Goal: Task Accomplishment & Management: Use online tool/utility

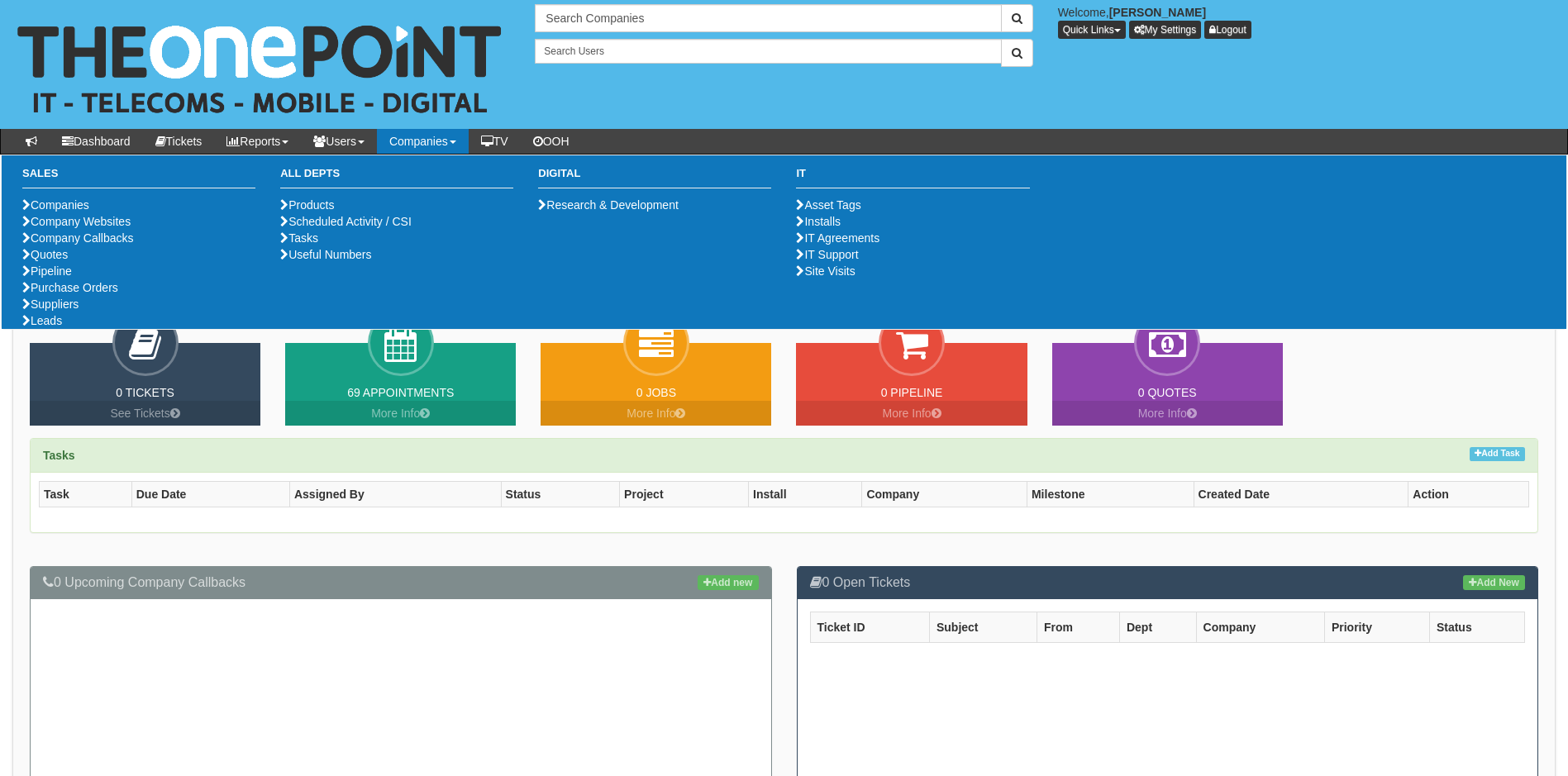
click at [439, 136] on link "Companies" at bounding box center [422, 140] width 91 height 25
click at [118, 294] on link "Purchase Orders" at bounding box center [69, 288] width 96 height 14
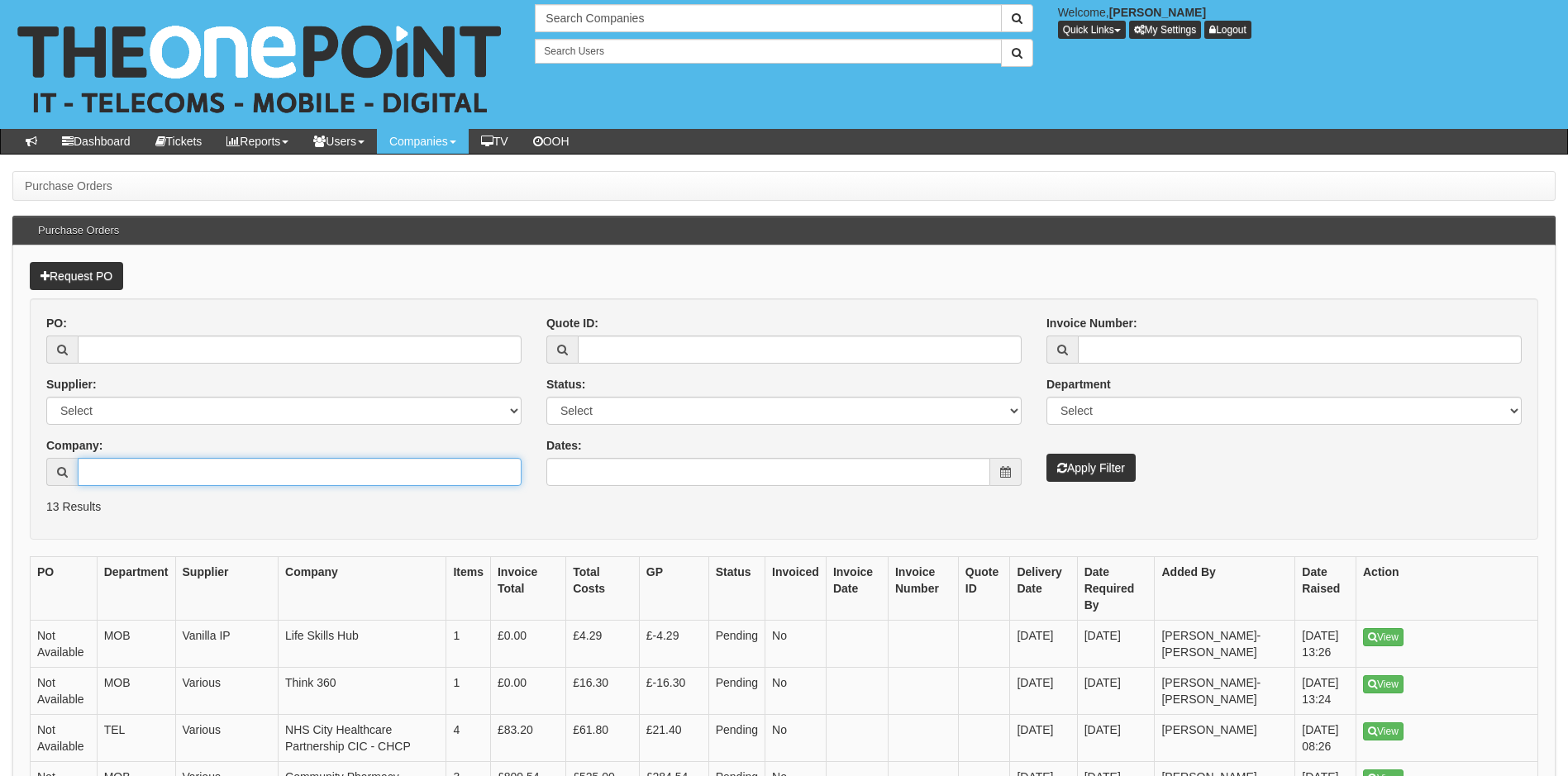
click at [190, 473] on input "Company:" at bounding box center [300, 471] width 444 height 28
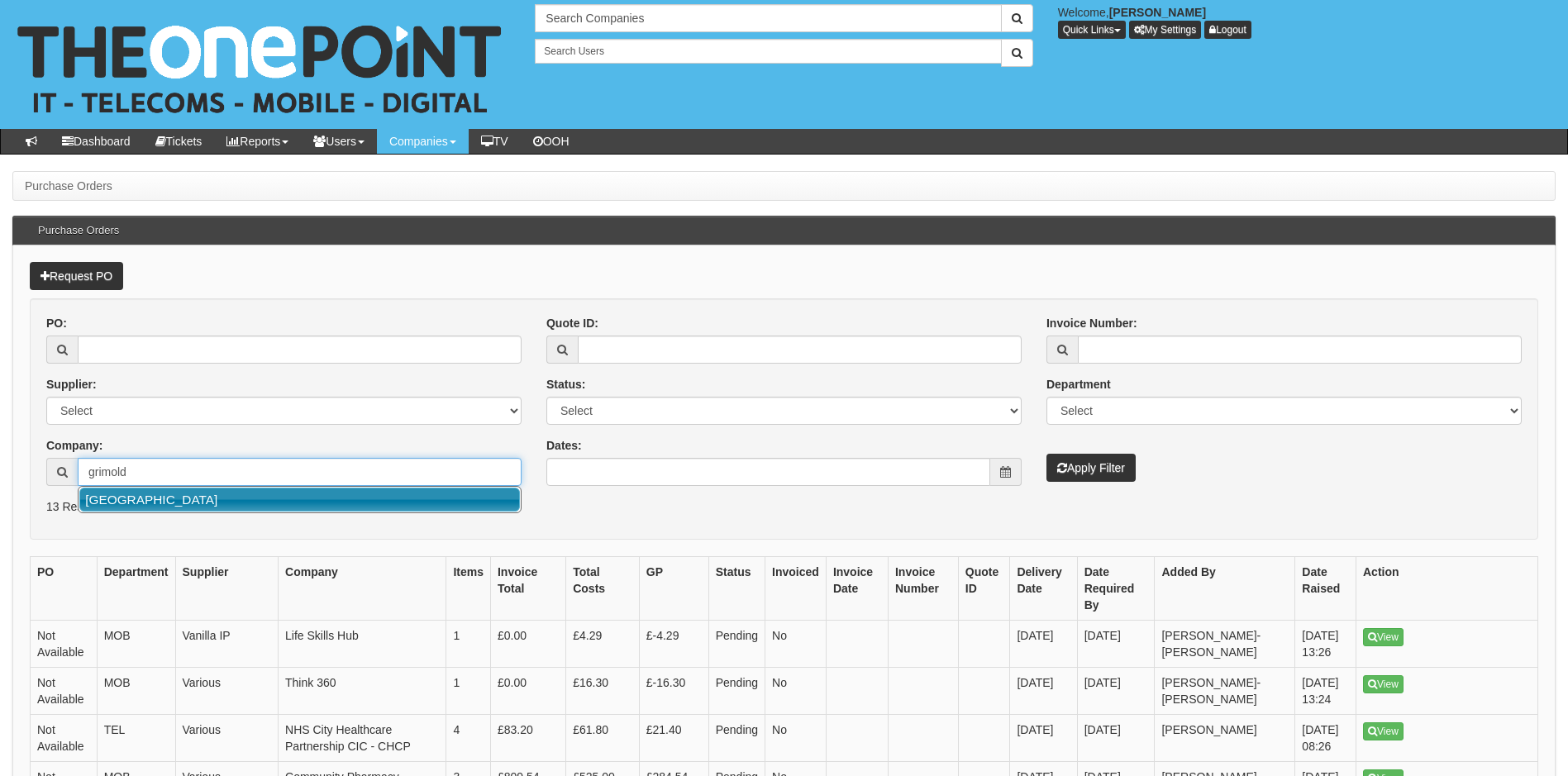
click at [227, 502] on link "Grimoldby Primary School" at bounding box center [300, 499] width 441 height 24
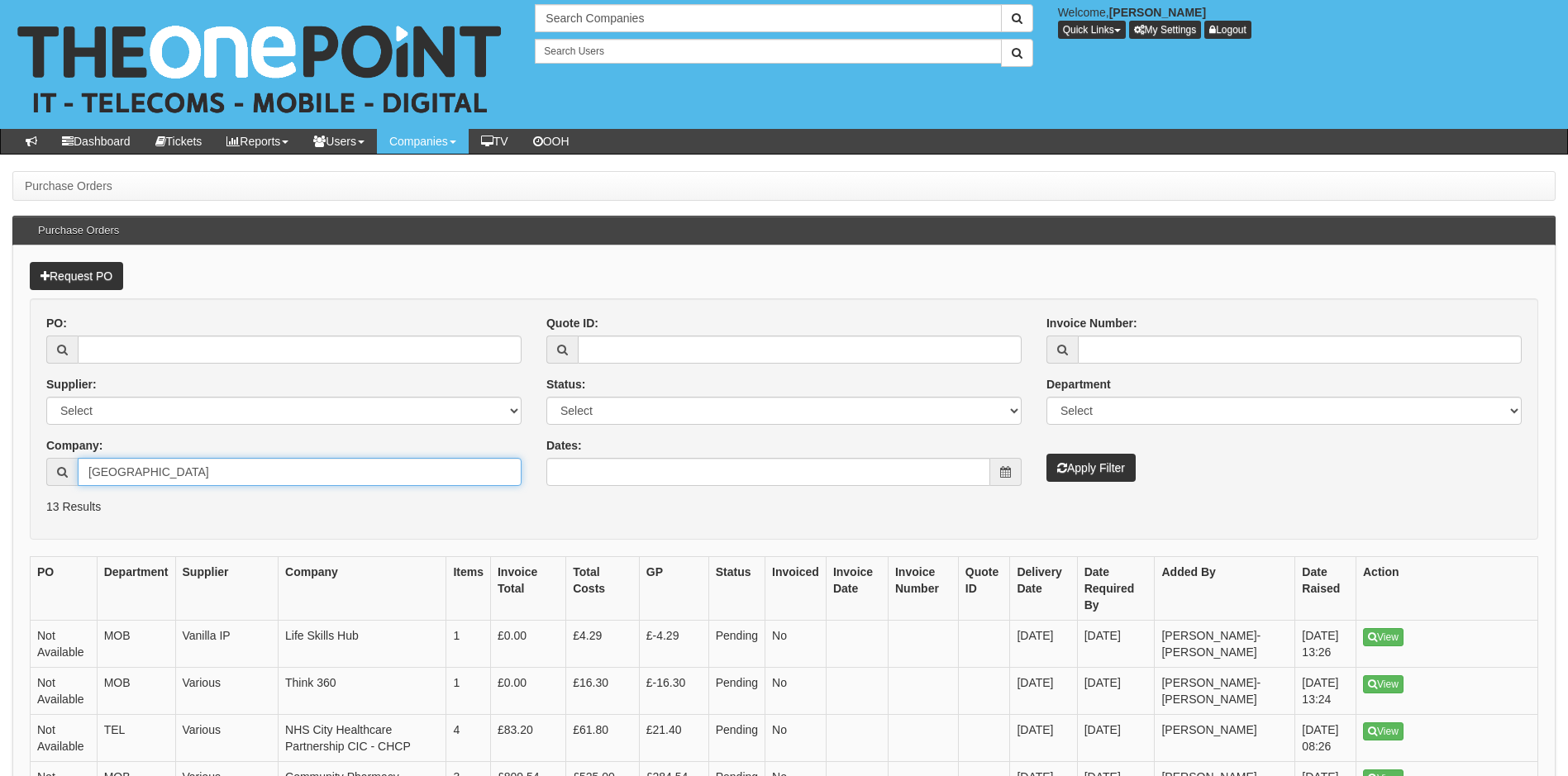
type input "Grimoldby Primary School"
click at [1087, 474] on button "Apply Filter" at bounding box center [1091, 467] width 89 height 28
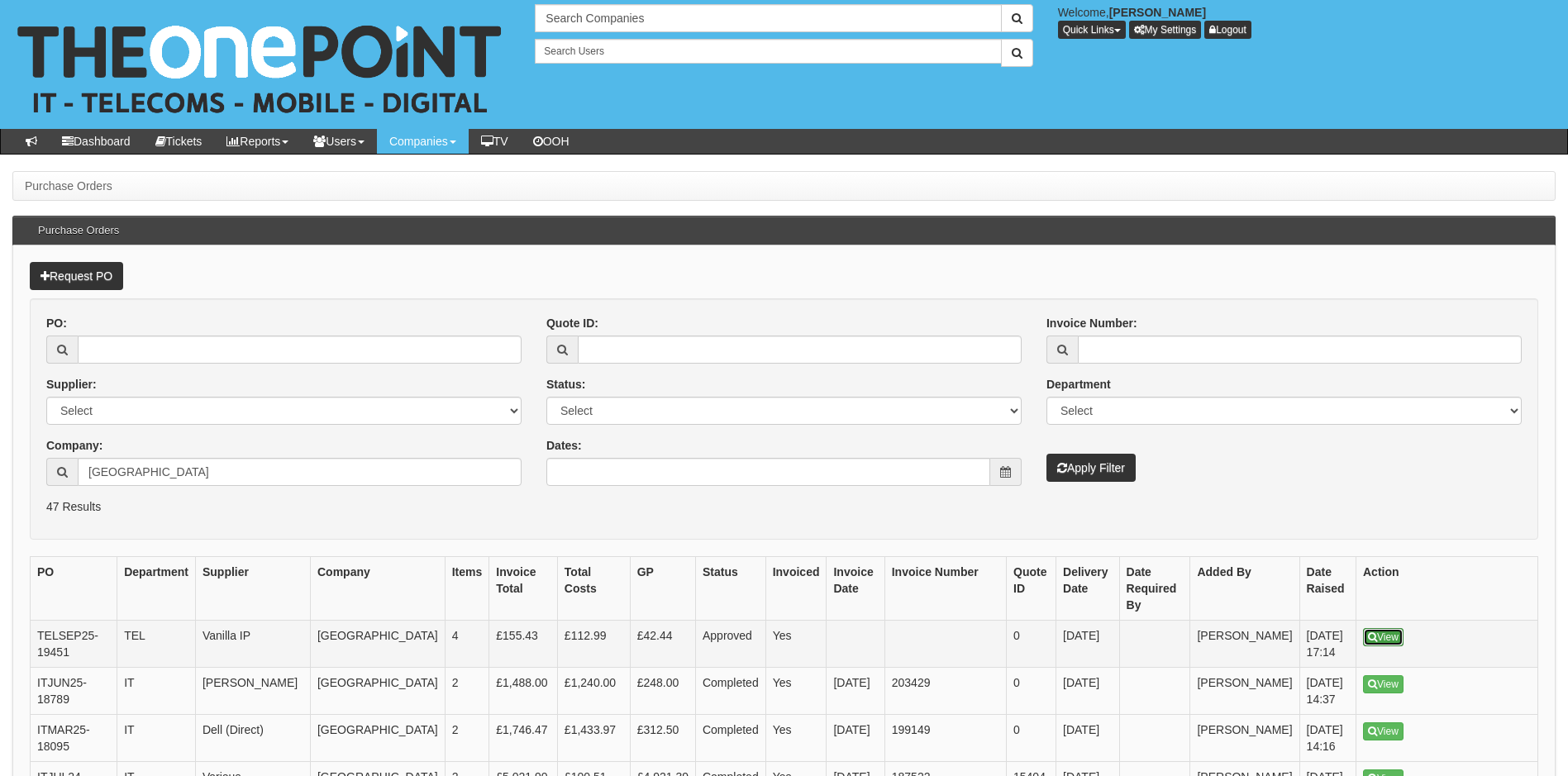
click at [1380, 632] on link "View" at bounding box center [1384, 636] width 41 height 18
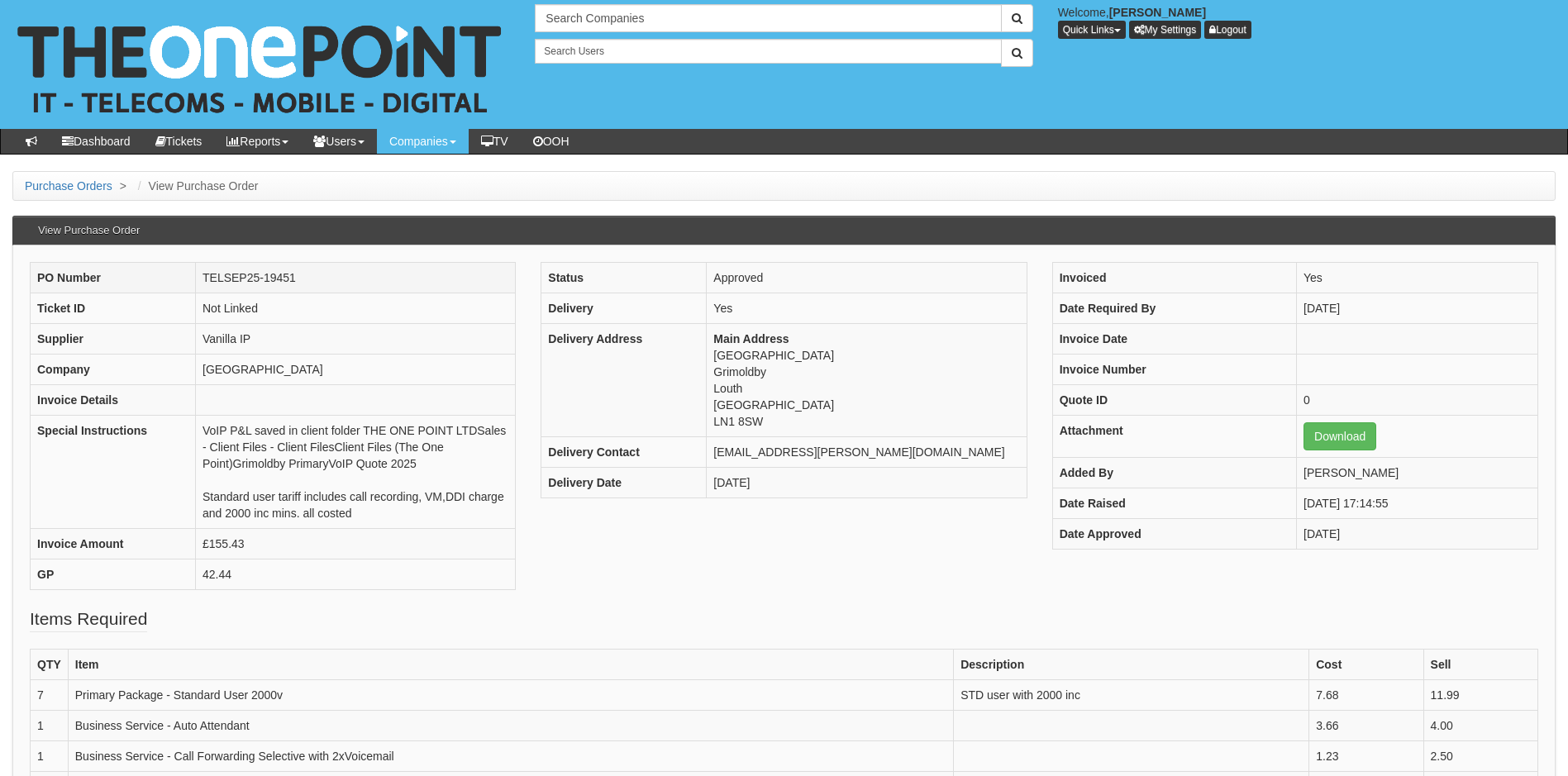
drag, startPoint x: 303, startPoint y: 276, endPoint x: 201, endPoint y: 277, distance: 102.0
click at [201, 277] on td "TELSEP25-19451" at bounding box center [355, 278] width 320 height 30
copy td "TELSEP25-19451"
drag, startPoint x: 359, startPoint y: 515, endPoint x: 201, endPoint y: 429, distance: 179.9
click at [201, 429] on td "VoIP P&L saved in client folder THE ONE POINT LTDSales - Client Files - Client …" at bounding box center [355, 472] width 320 height 113
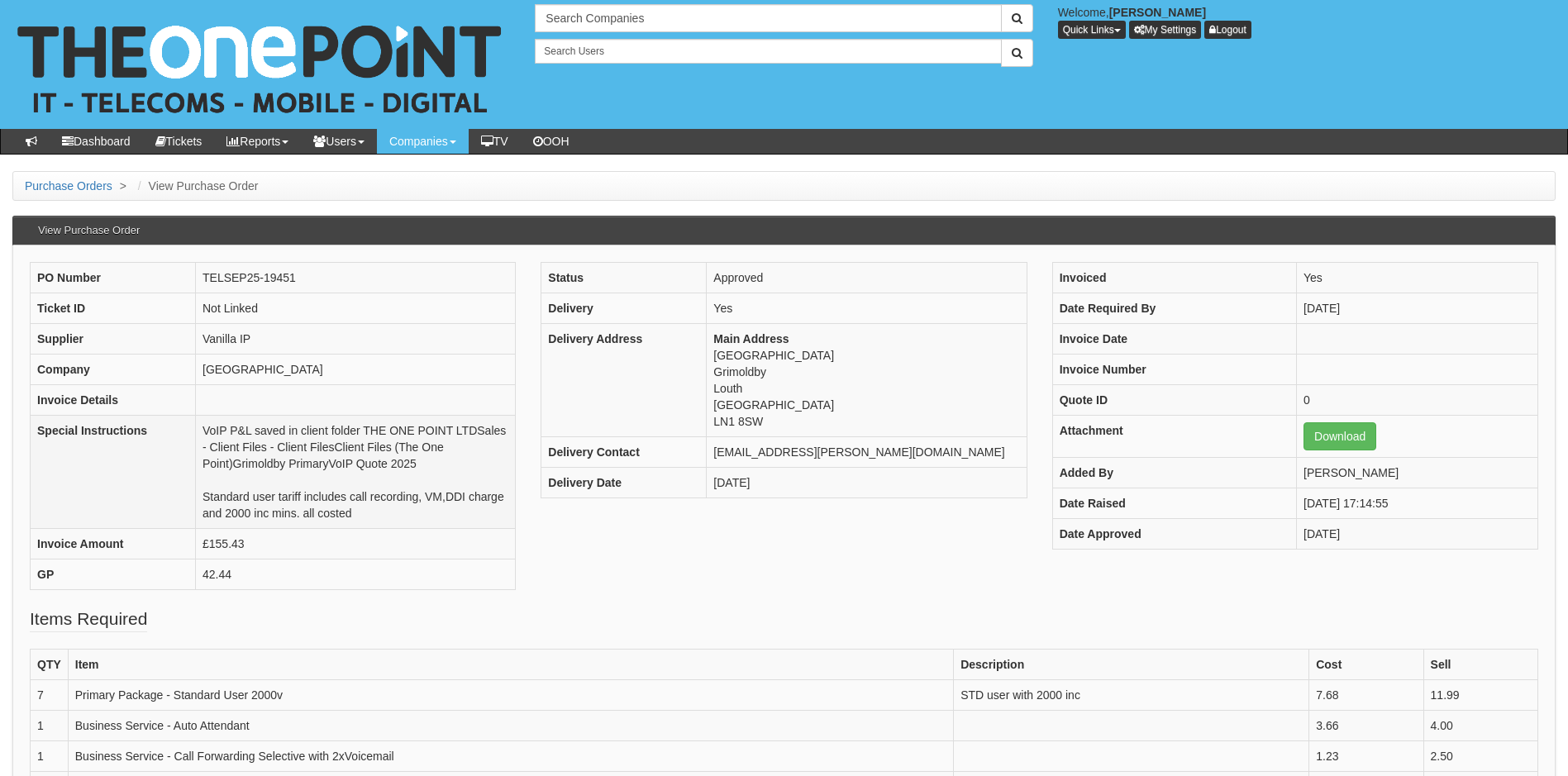
copy td "VoIP P&L saved in client folder THE ONE POINT LTDSales - Client Files - Client …"
click at [325, 273] on td "TELSEP25-19451" at bounding box center [355, 278] width 320 height 30
drag, startPoint x: 345, startPoint y: 278, endPoint x: 201, endPoint y: 279, distance: 144.0
click at [201, 279] on td "TELSEP25-19451" at bounding box center [355, 278] width 320 height 30
copy td "TELSEP25-19451"
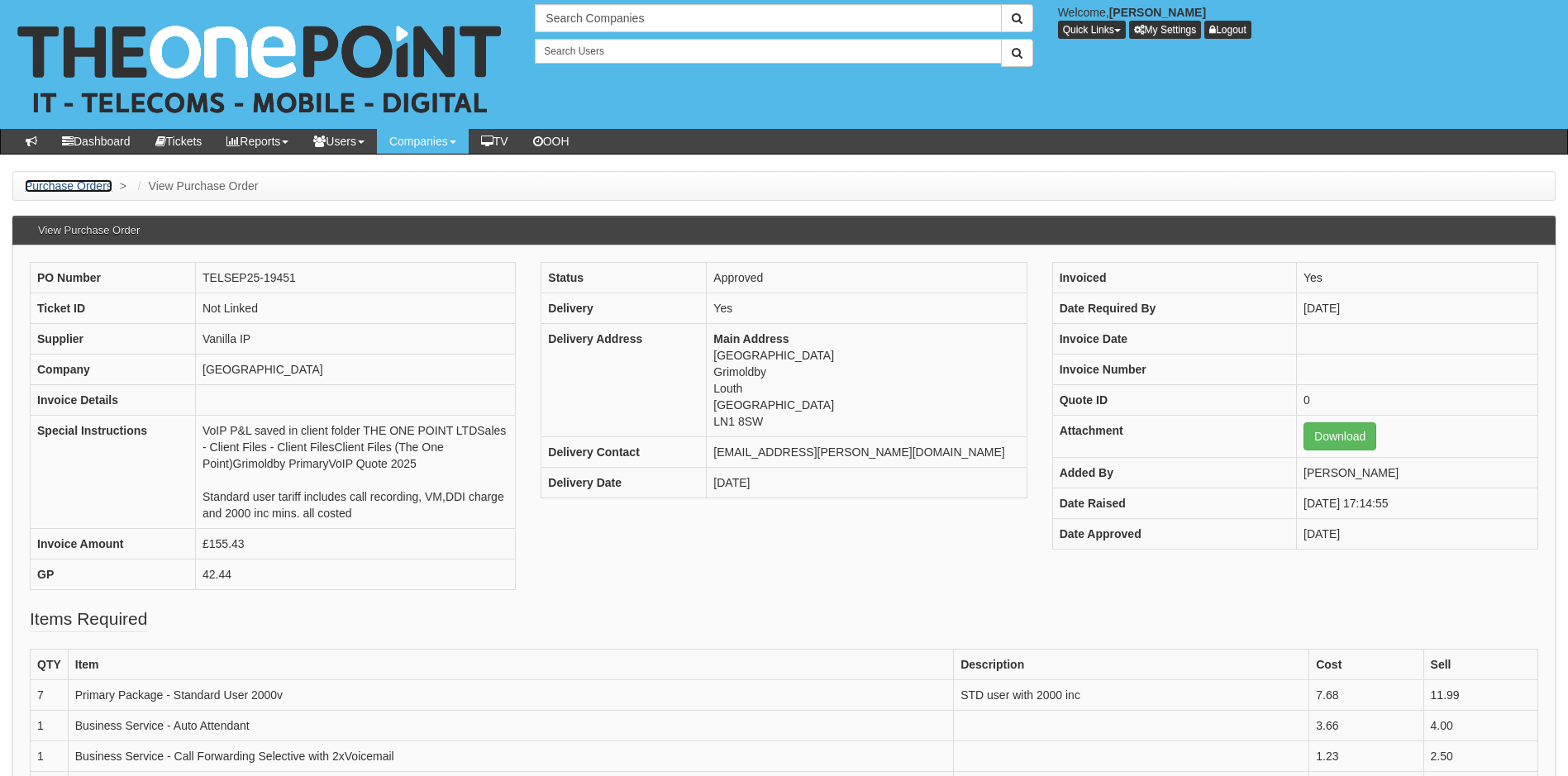
click at [80, 187] on link "Purchase Orders" at bounding box center [69, 186] width 88 height 14
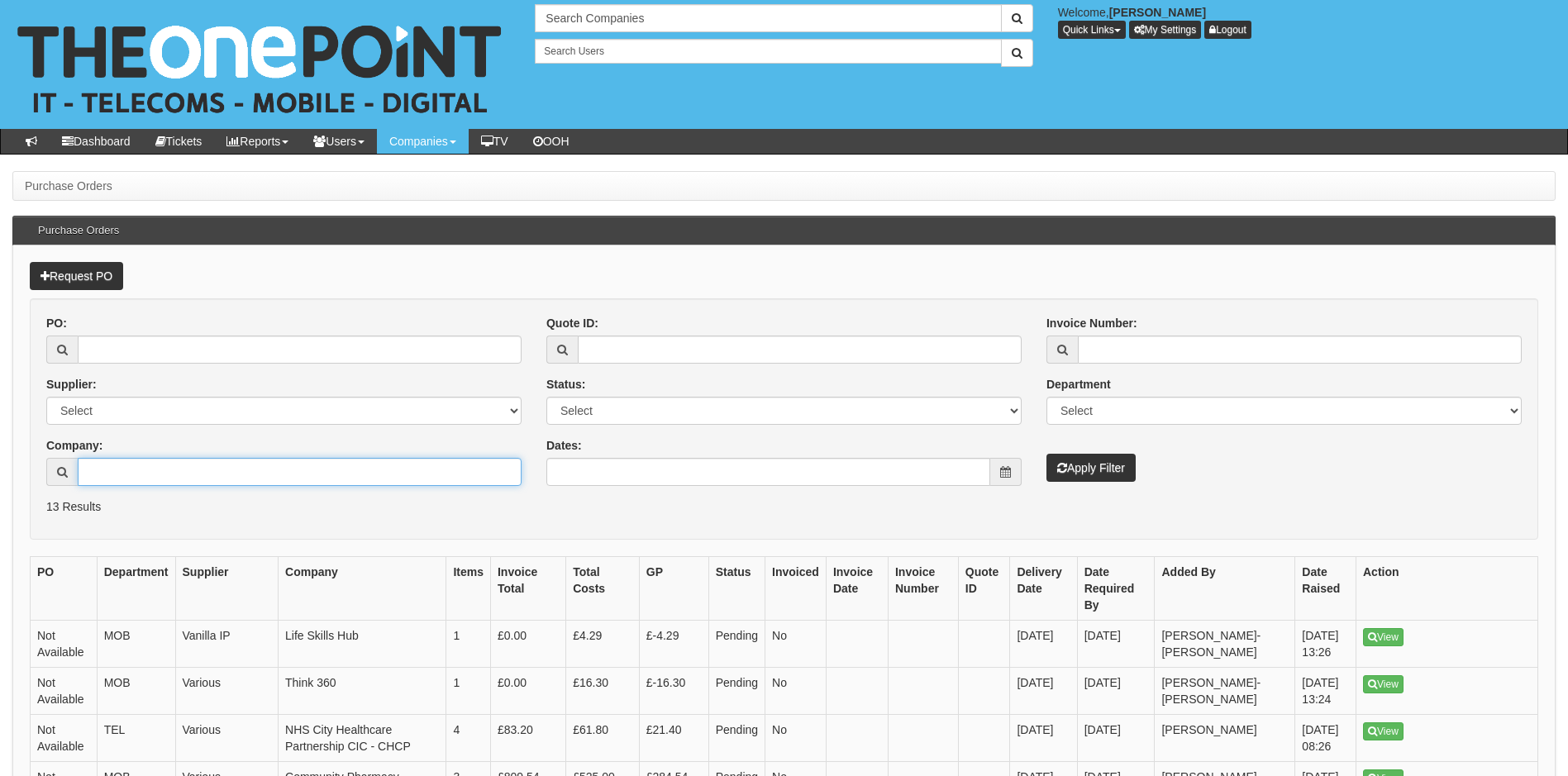
click at [121, 476] on input "Company:" at bounding box center [300, 471] width 444 height 28
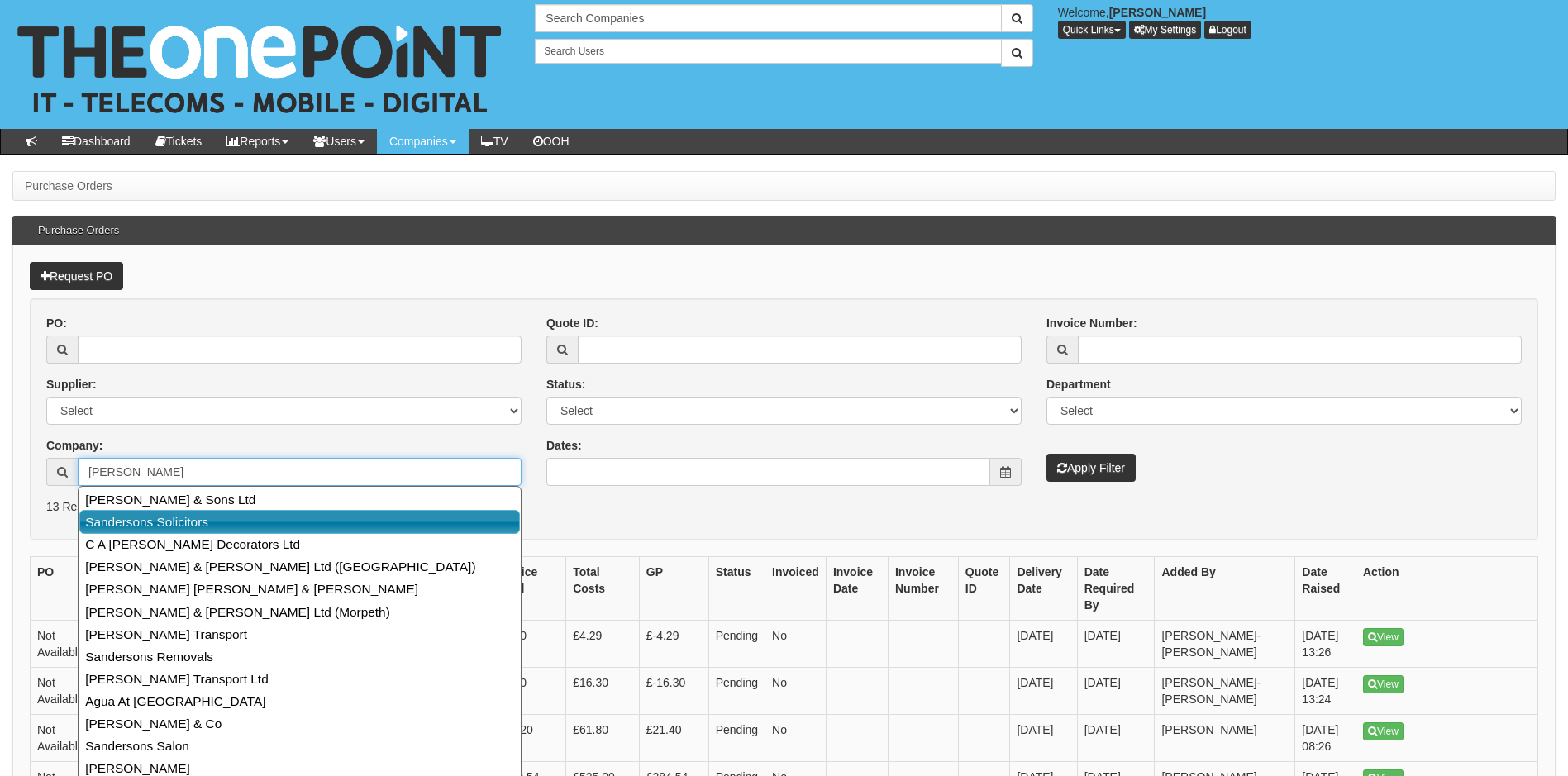
click at [165, 520] on link "Sandersons Solicitors" at bounding box center [300, 522] width 441 height 24
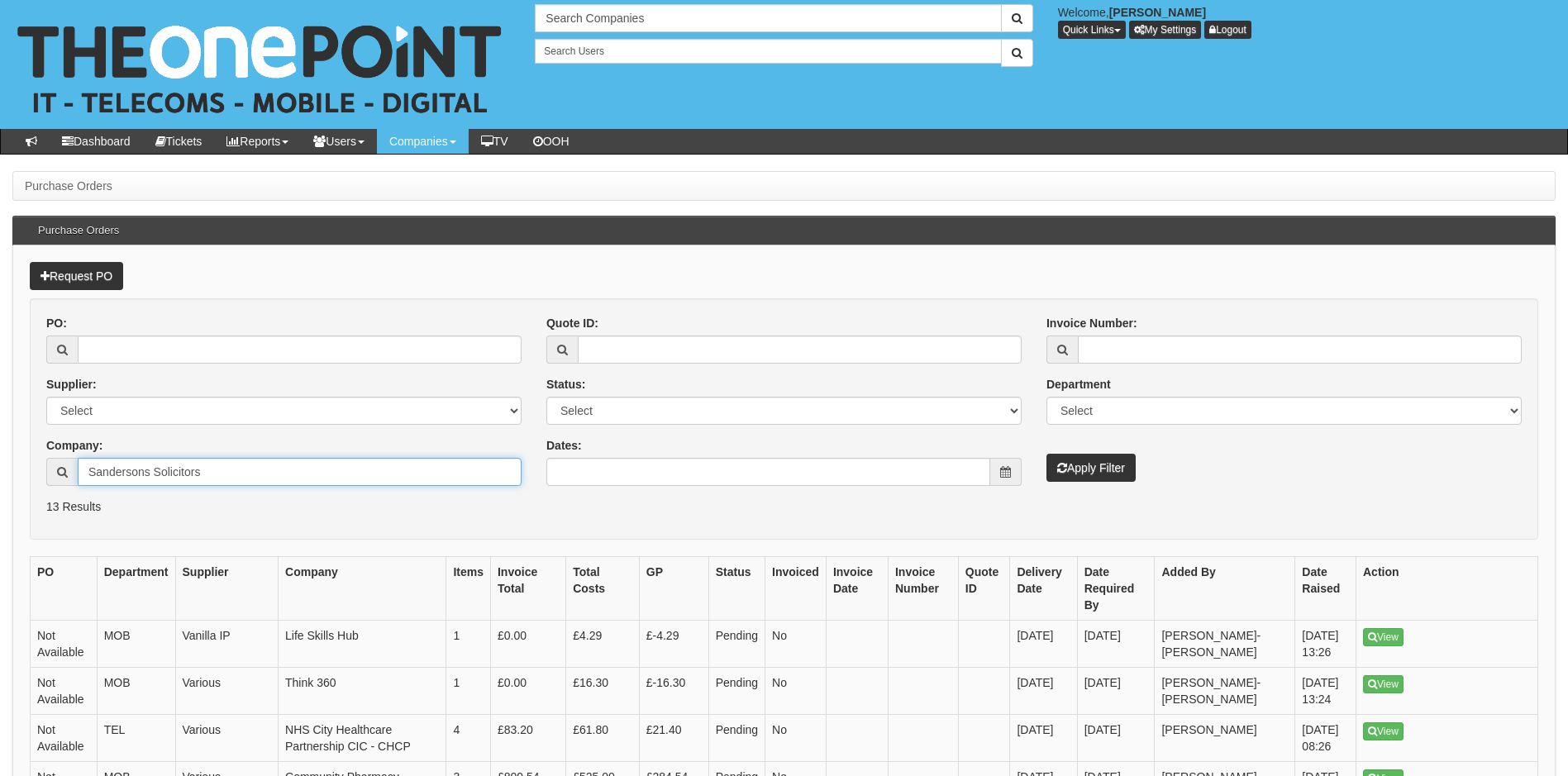
type input "Sandersons Solicitors"
click at [1089, 463] on button "Apply Filter" at bounding box center [1091, 467] width 89 height 28
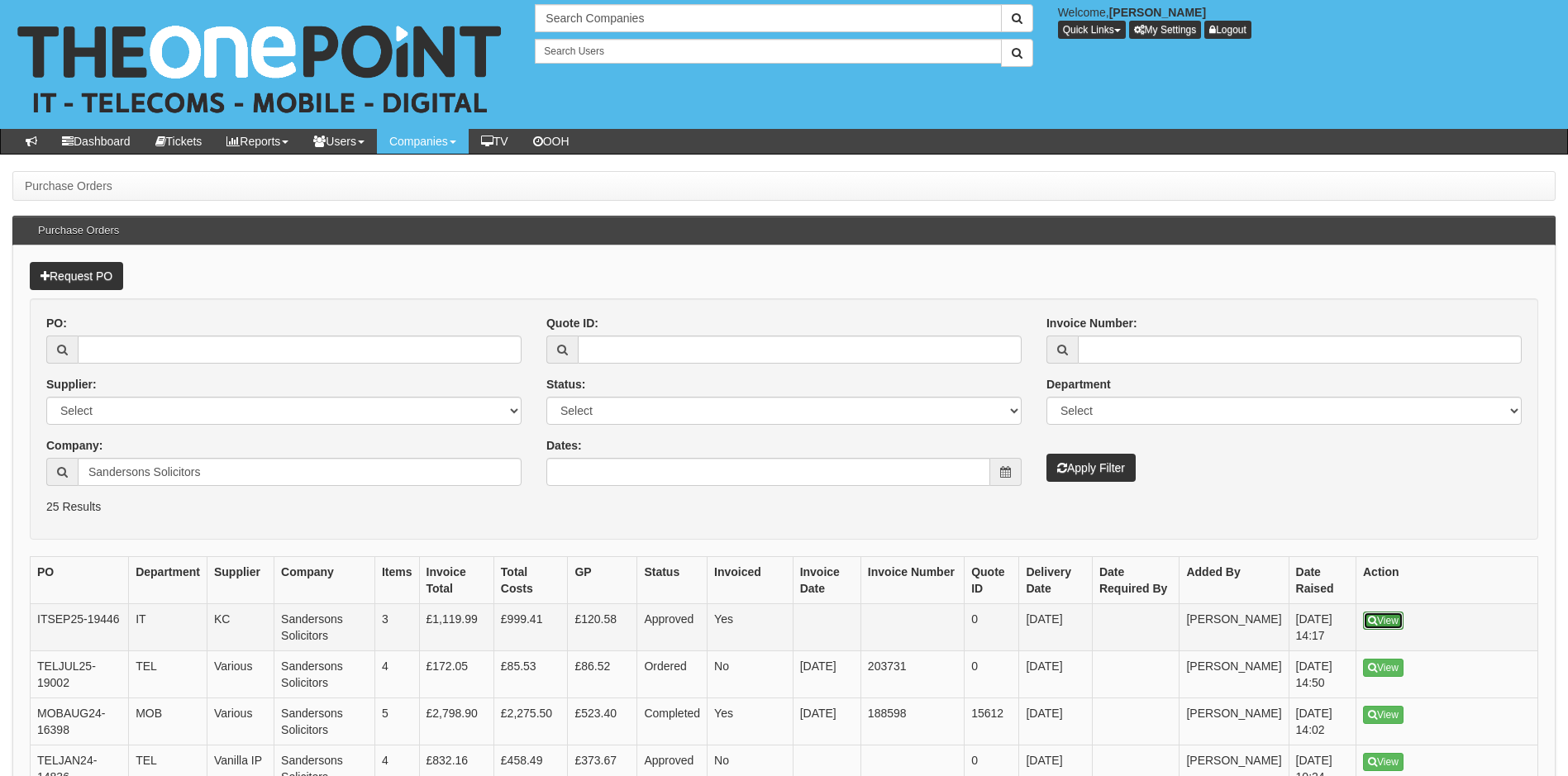
click at [1389, 618] on link "View" at bounding box center [1384, 620] width 41 height 18
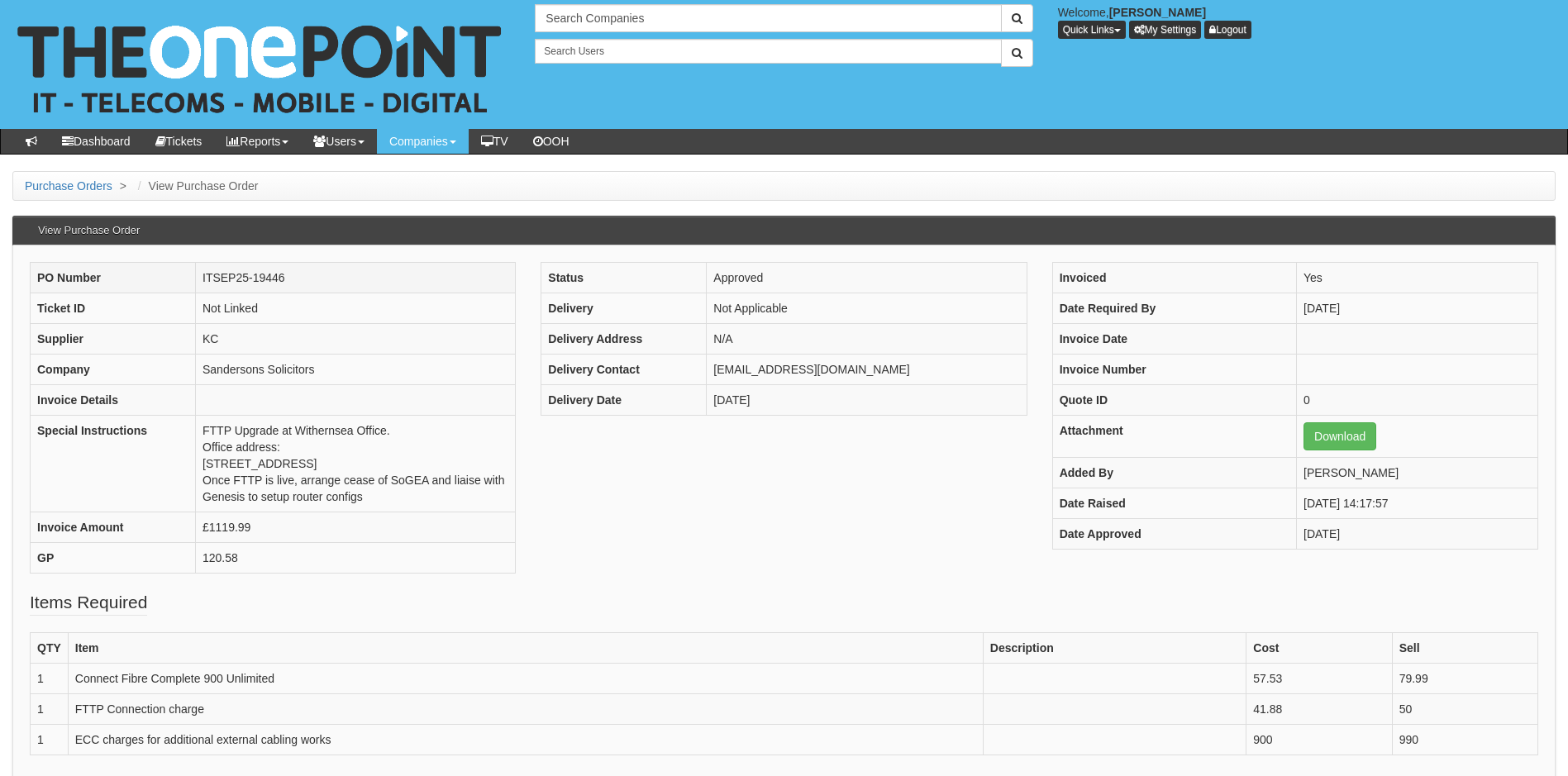
drag, startPoint x: 312, startPoint y: 275, endPoint x: 195, endPoint y: 282, distance: 117.2
click at [195, 282] on td "ITSEP25-19446" at bounding box center [355, 278] width 320 height 30
copy td "ITSEP25-19446"
click at [76, 184] on link "Purchase Orders" at bounding box center [69, 186] width 88 height 14
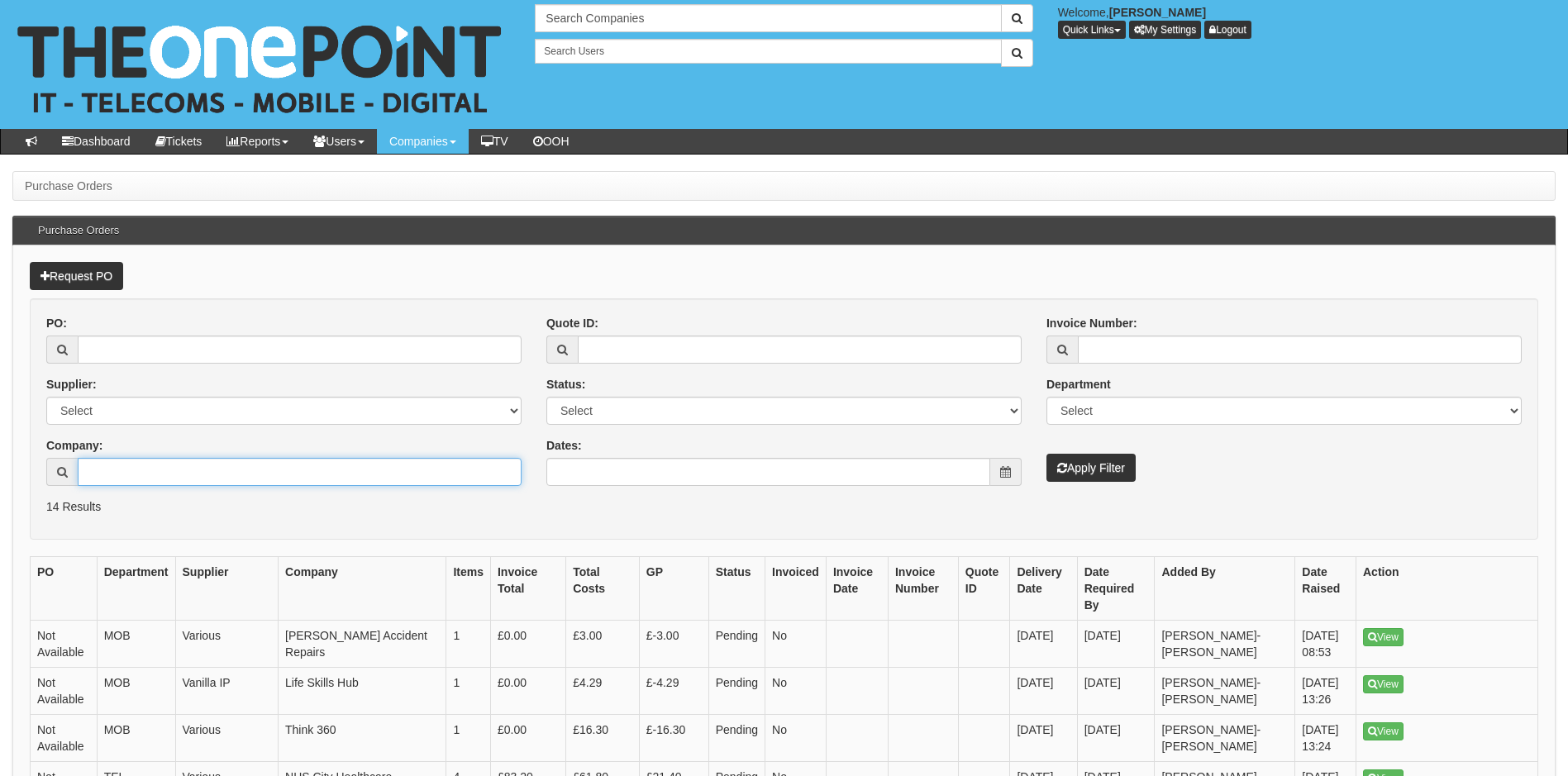
click at [137, 471] on input "Company:" at bounding box center [300, 471] width 444 height 28
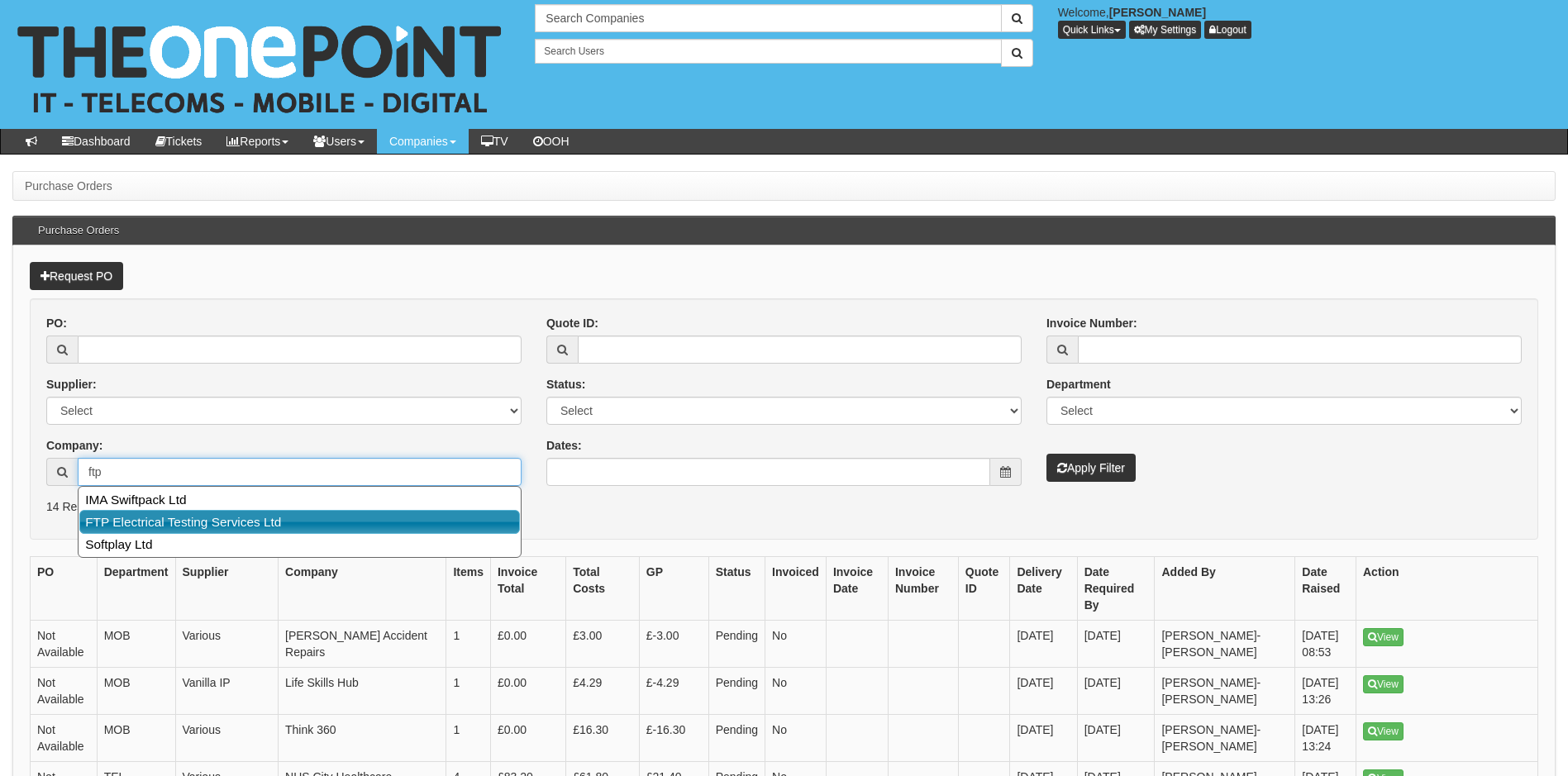
click at [215, 531] on link "FTP Electrical Testing Services Ltd" at bounding box center [300, 522] width 441 height 24
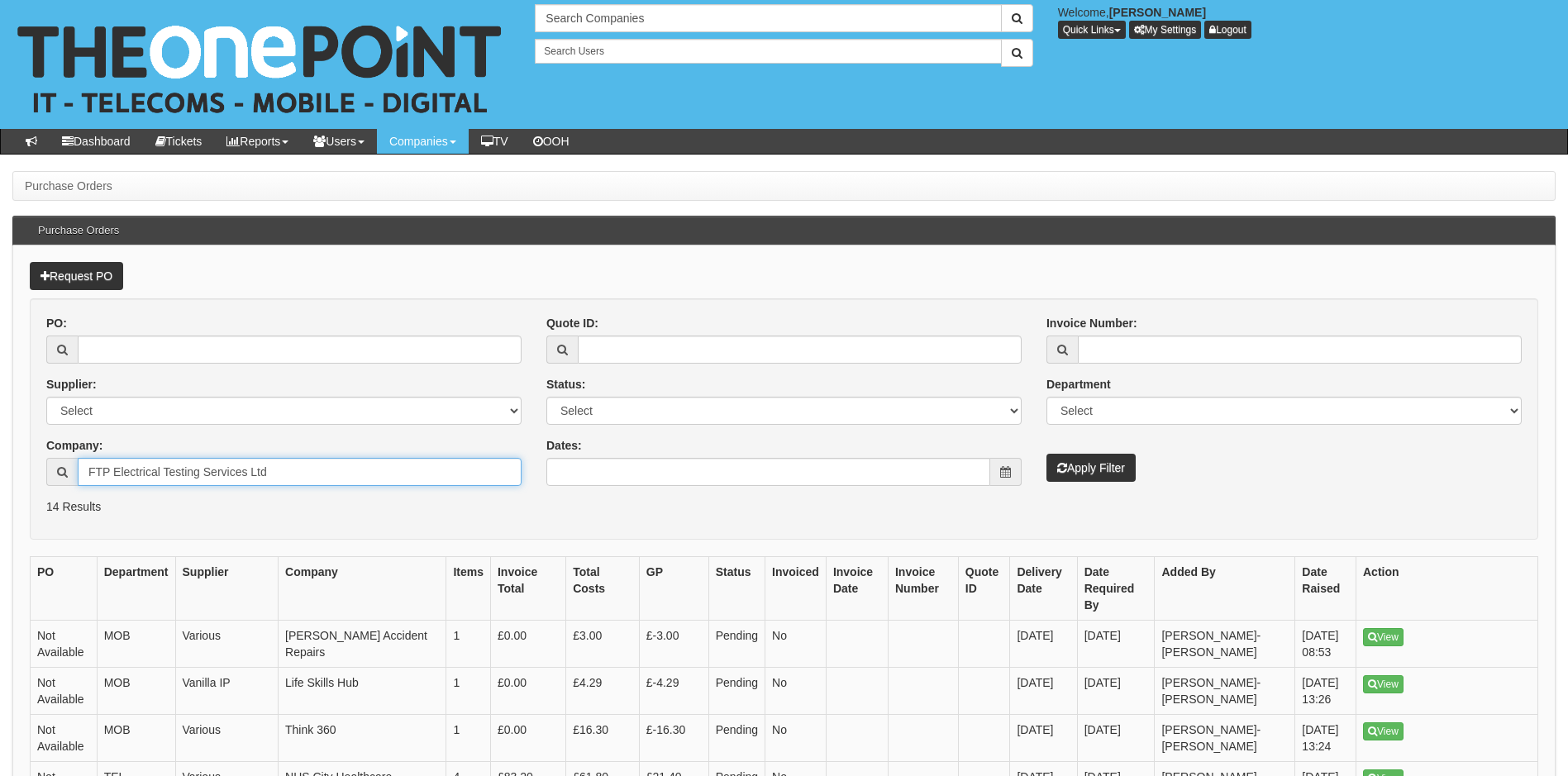
type input "FTP Electrical Testing Services Ltd"
click at [1088, 471] on button "Apply Filter" at bounding box center [1091, 467] width 89 height 28
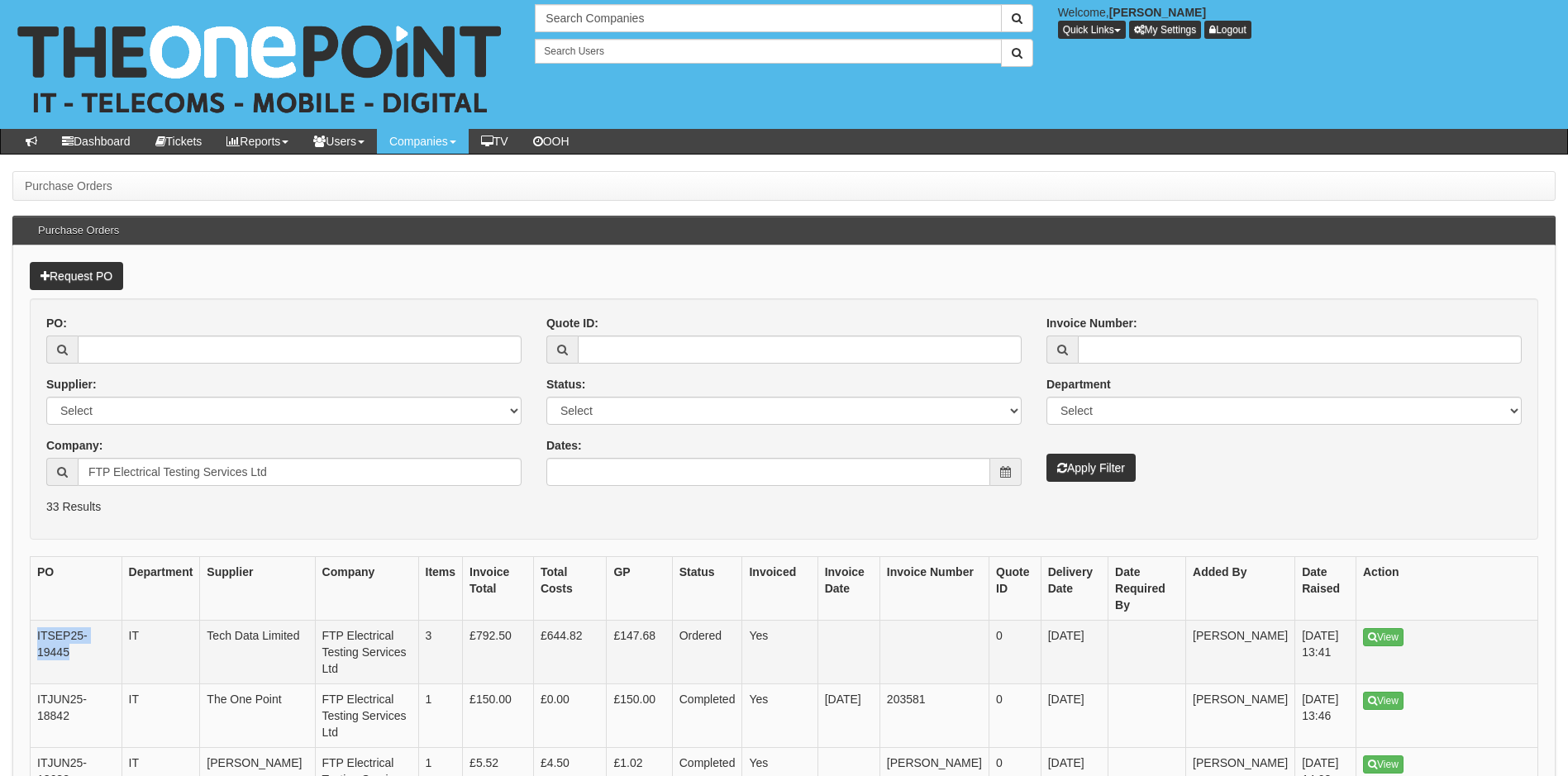
drag, startPoint x: 72, startPoint y: 655, endPoint x: 37, endPoint y: 633, distance: 41.3
click at [37, 633] on td "ITSEP25-19445" at bounding box center [76, 652] width 91 height 63
copy td "ITSEP25-19445"
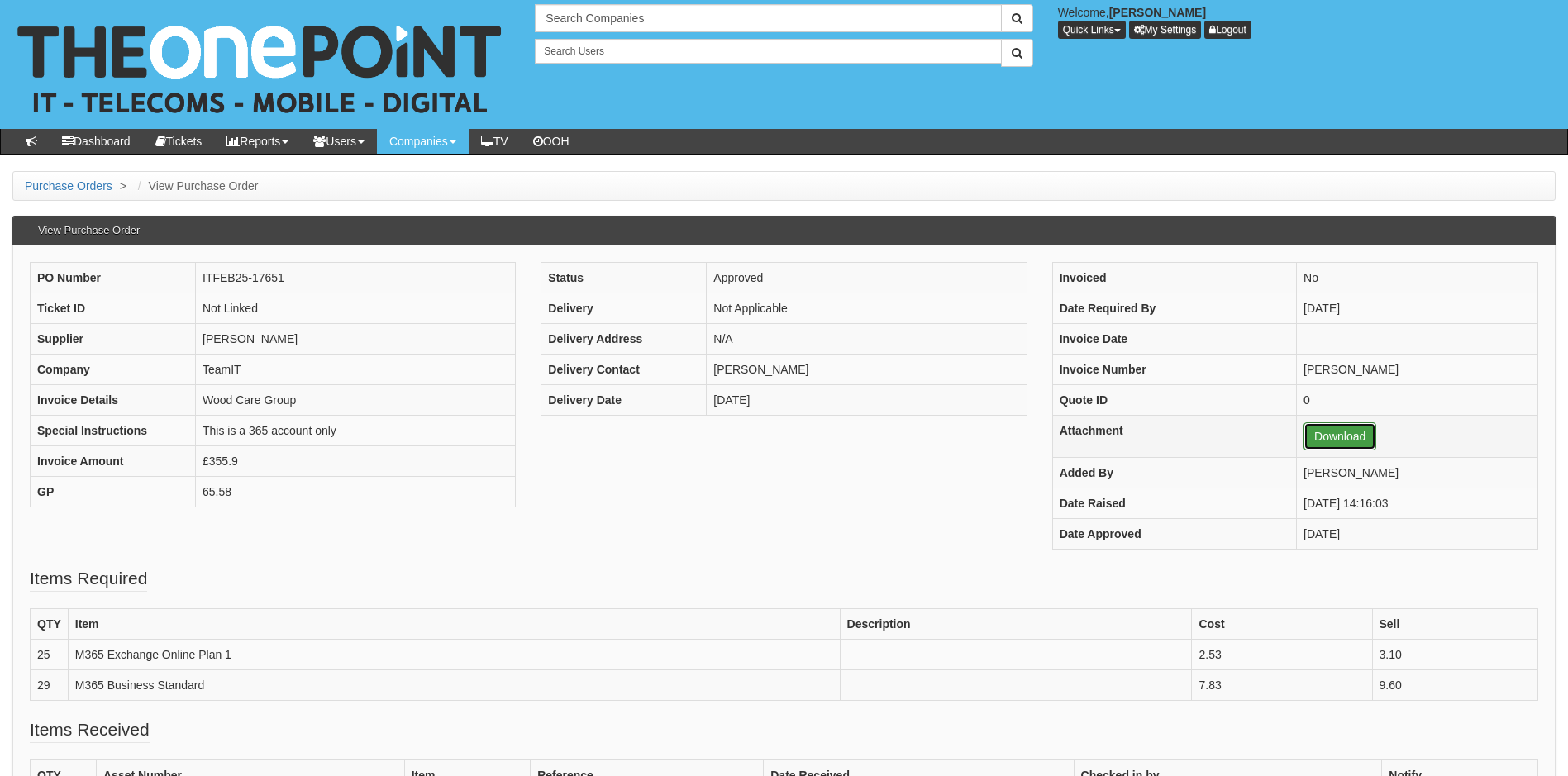
click at [1318, 437] on link "Download" at bounding box center [1340, 436] width 73 height 28
